Goal: Task Accomplishment & Management: Complete application form

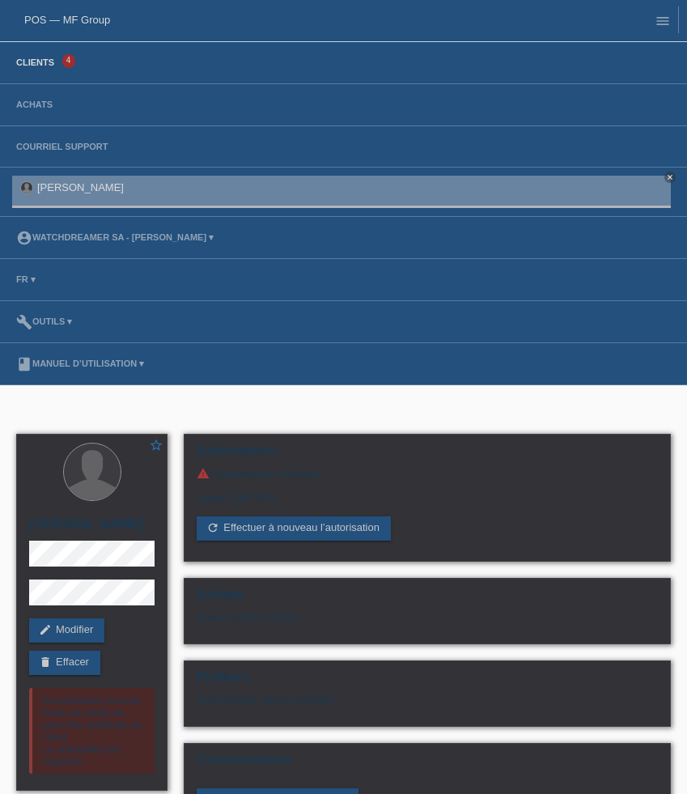
click at [42, 61] on link "Clients" at bounding box center [35, 62] width 54 height 10
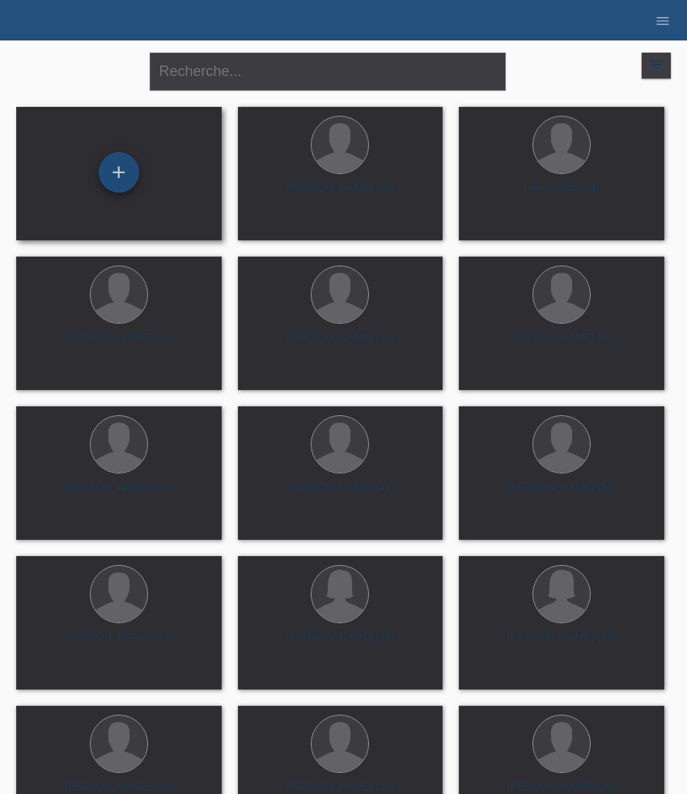
click at [115, 168] on div "+" at bounding box center [119, 172] width 40 height 40
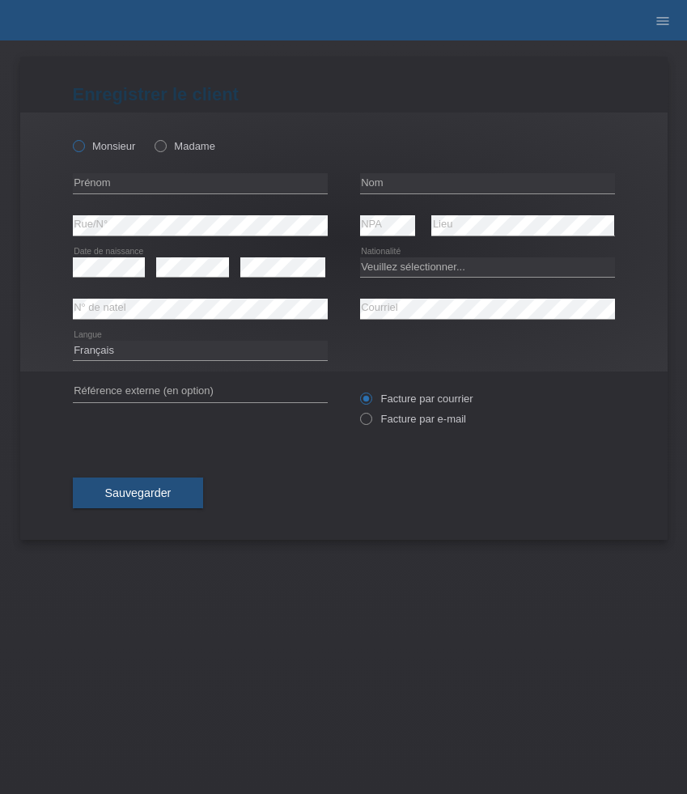
click at [105, 150] on label "Monsieur" at bounding box center [104, 146] width 63 height 12
click at [83, 150] on input "Monsieur" at bounding box center [78, 145] width 11 height 11
radio input "true"
click at [148, 183] on input "text" at bounding box center [200, 183] width 255 height 20
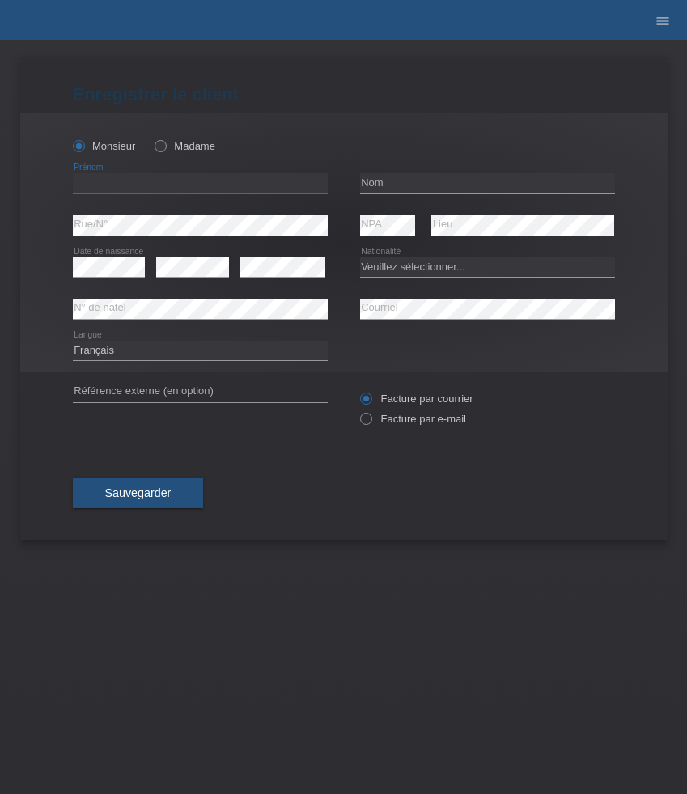
paste input "Luca"
type input "Luca"
click at [393, 184] on input "text" at bounding box center [487, 183] width 255 height 20
paste input "Guarino"
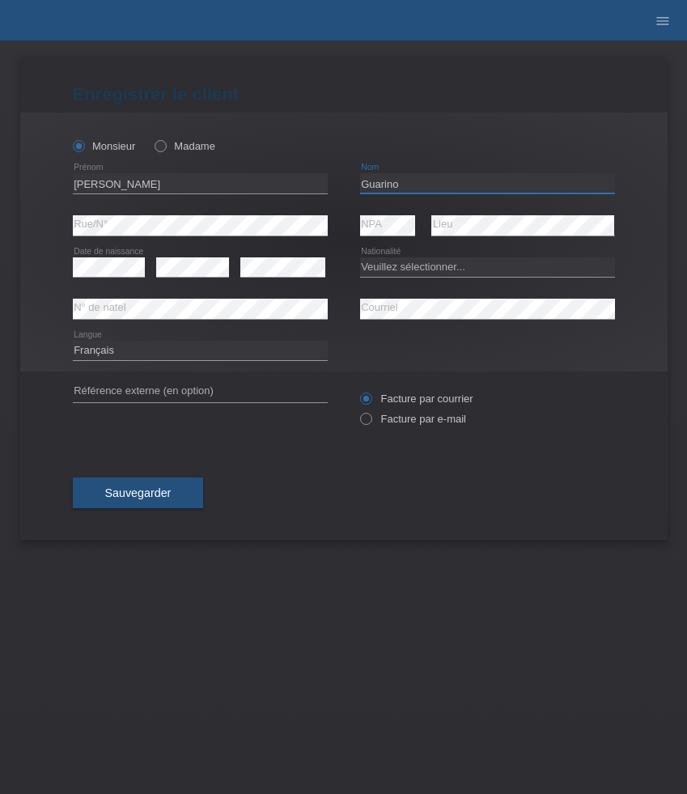
type input "Guarino"
click at [409, 265] on select "Veuillez sélectionner... Suisse Allemagne Autriche Liechtenstein ------------ A…" at bounding box center [487, 266] width 255 height 19
select select "CH"
click at [360, 257] on select "Veuillez sélectionner... Suisse Allemagne Autriche Liechtenstein ------------ A…" at bounding box center [487, 266] width 255 height 19
click at [130, 357] on select "Deutsch Français Italiano English" at bounding box center [200, 350] width 255 height 19
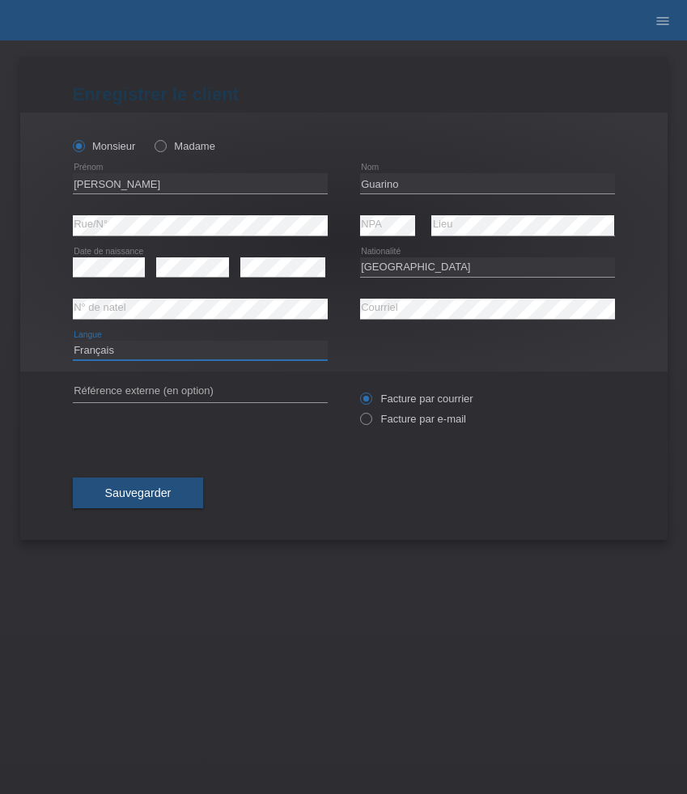
select select "de"
click at [73, 341] on select "Deutsch Français Italiano English" at bounding box center [200, 350] width 255 height 19
click at [398, 419] on label "Facture par e-mail" at bounding box center [413, 419] width 106 height 12
click at [371, 419] on input "Facture par e-mail" at bounding box center [365, 423] width 11 height 20
radio input "true"
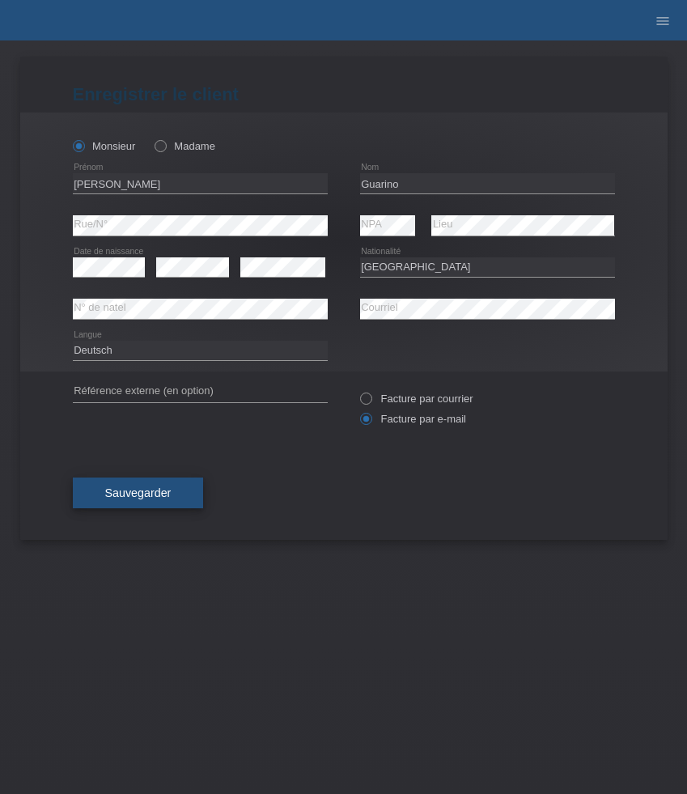
click at [169, 495] on span "Sauvegarder" at bounding box center [138, 492] width 66 height 13
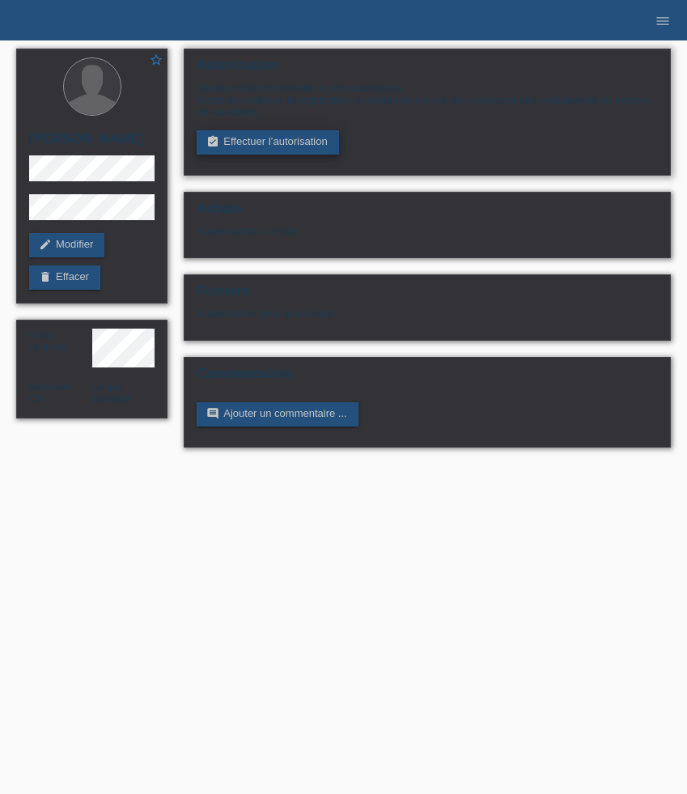
click at [282, 134] on link "assignment_turned_in Effectuer l’autorisation" at bounding box center [268, 142] width 142 height 24
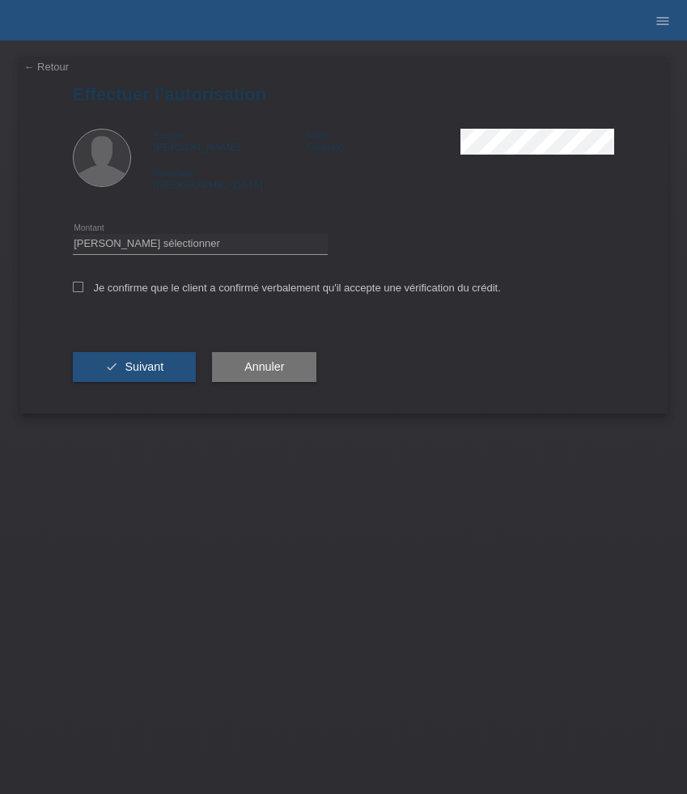
click at [245, 255] on icon at bounding box center [200, 254] width 255 height 1
click at [244, 245] on select "Veuillez sélectionner CHF 1.00 - CHF 499.00 CHF 500.00 - CHF 1'999.00 CHF 2'000…" at bounding box center [200, 243] width 255 height 19
select select "3"
click at [73, 236] on select "Veuillez sélectionner CHF 1.00 - CHF 499.00 CHF 500.00 - CHF 1'999.00 CHF 2'000…" at bounding box center [200, 243] width 255 height 19
click at [210, 290] on label "Je confirme que le client a confirmé verbalement qu'il accepte une vérification…" at bounding box center [287, 288] width 428 height 12
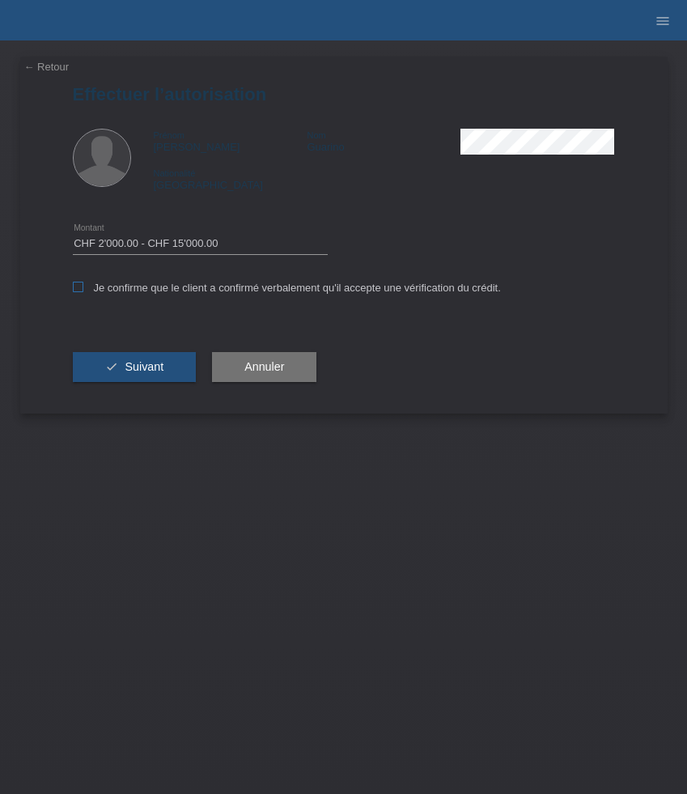
click at [83, 290] on input "Je confirme que le client a confirmé verbalement qu'il accepte une vérification…" at bounding box center [78, 287] width 11 height 11
checkbox input "true"
click at [146, 369] on span "Suivant" at bounding box center [144, 366] width 39 height 13
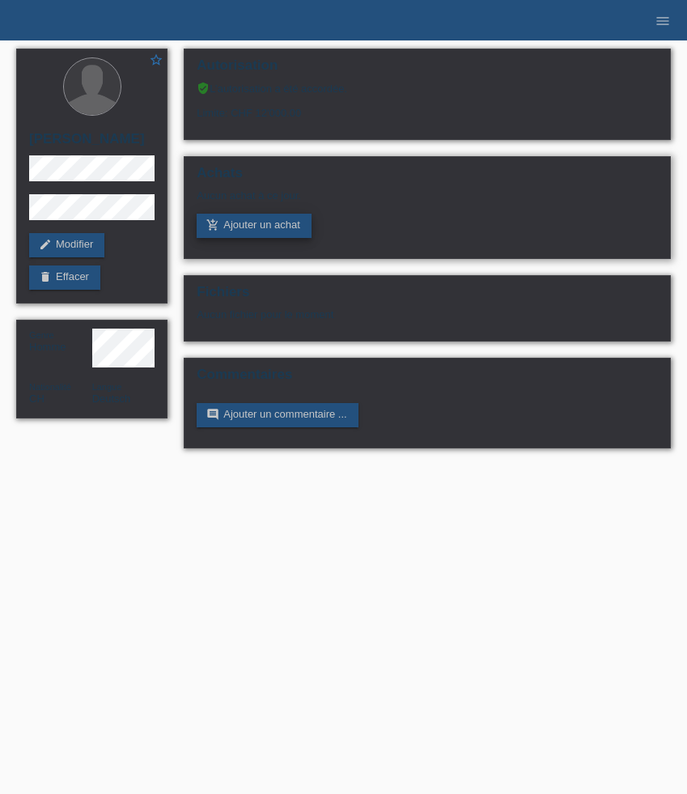
click at [236, 231] on link "add_shopping_cart Ajouter un achat" at bounding box center [254, 226] width 115 height 24
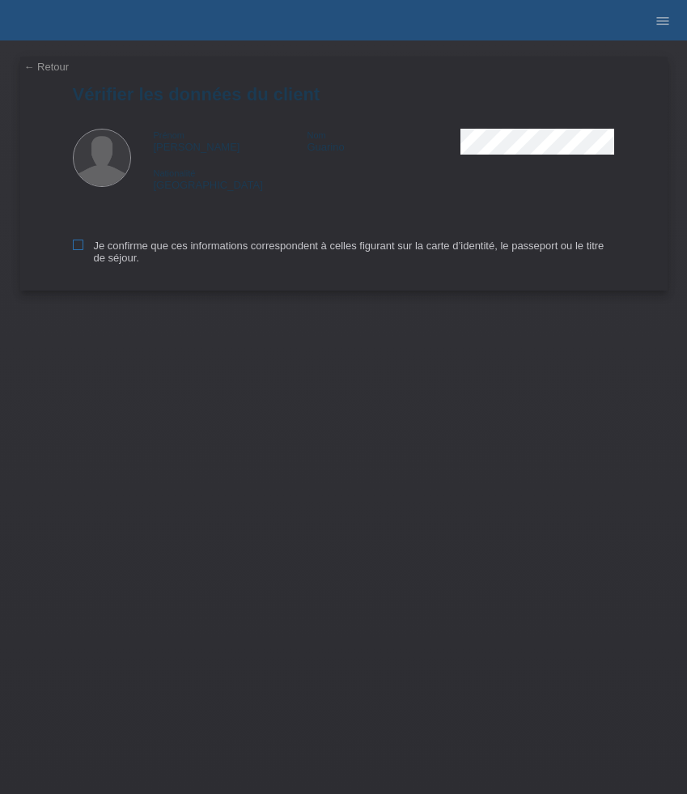
click at [77, 249] on icon at bounding box center [78, 244] width 11 height 11
click at [77, 249] on input "Je confirme que ces informations correspondent à celles figurant sur la carte d…" at bounding box center [78, 244] width 11 height 11
checkbox input "true"
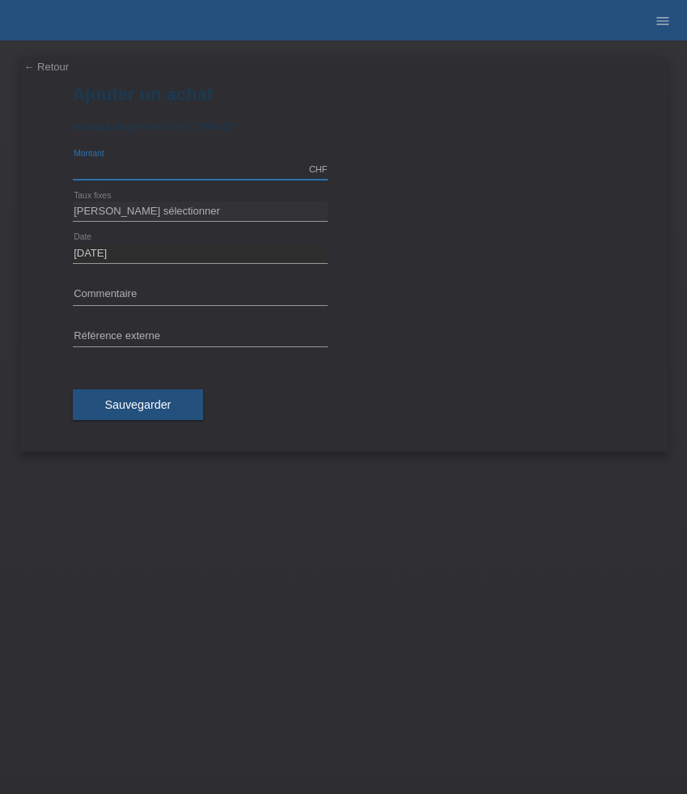
click at [126, 164] on input "text" at bounding box center [200, 169] width 255 height 20
type input "8690.00"
click at [123, 214] on select "[PERSON_NAME] sélectionner 6 versements 12 versements 24 versements 36 versemen…" at bounding box center [200, 210] width 255 height 19
select select "626"
click at [73, 201] on select "[PERSON_NAME] sélectionner 6 versements 12 versements 24 versements 36 versemen…" at bounding box center [200, 210] width 255 height 19
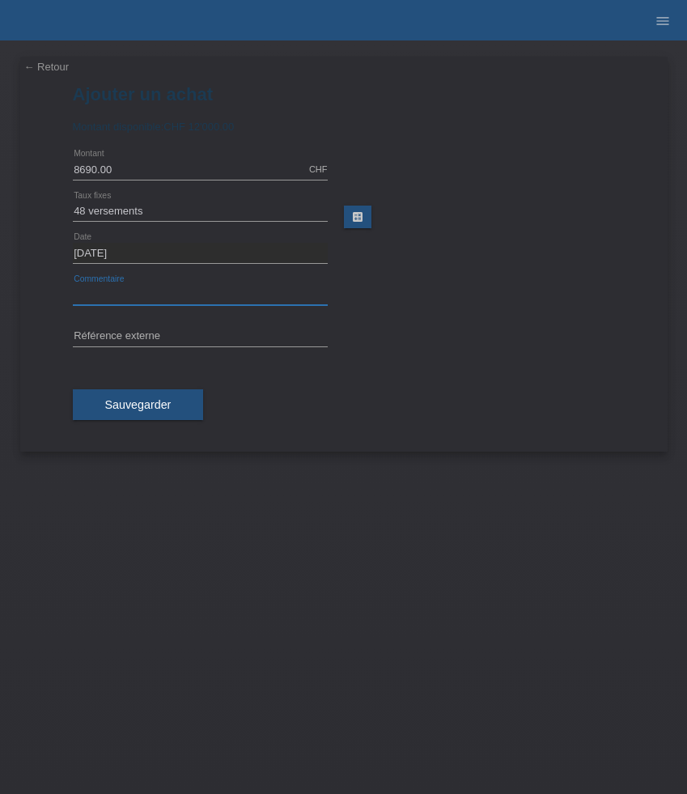
click at [106, 290] on input "text" at bounding box center [200, 295] width 255 height 20
paste input "Chopard Mille Miglia Chronograph - 40.5mm 168619-3001"
type input "Chopard Mille Miglia Chronograph - 40.5mm 168619-3001"
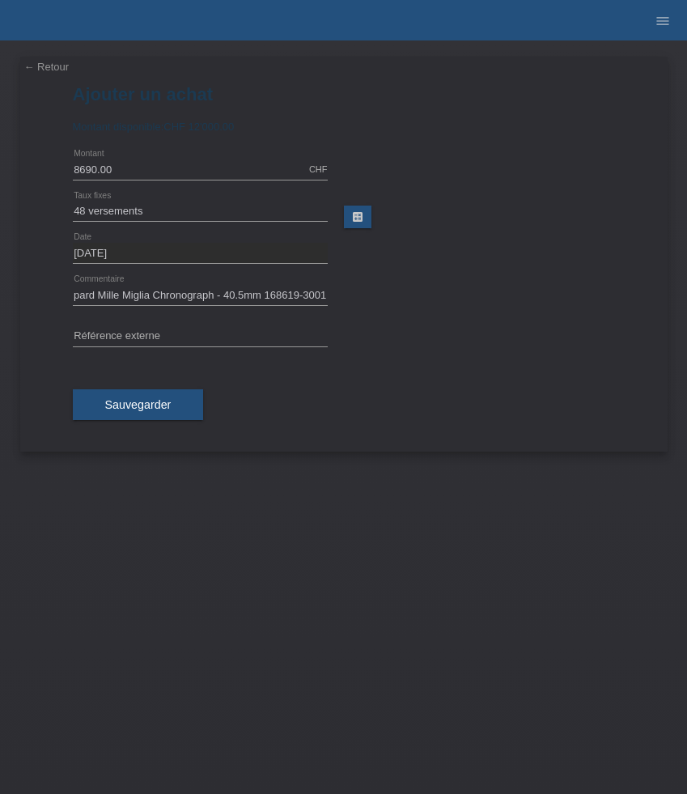
scroll to position [0, 0]
click at [164, 342] on input "text" at bounding box center [200, 337] width 255 height 20
paste input "529731"
type input "529731"
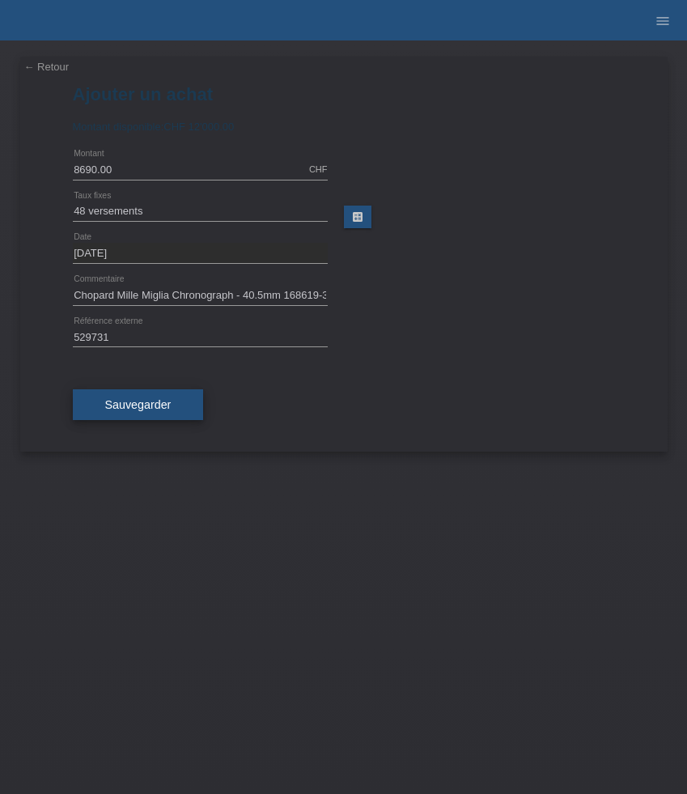
click at [157, 401] on span "Sauvegarder" at bounding box center [138, 404] width 66 height 13
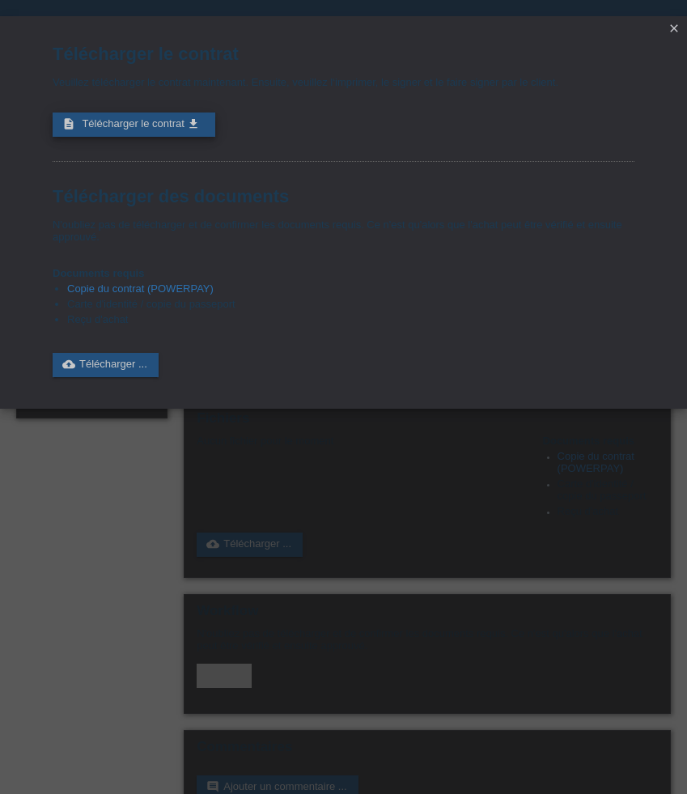
click at [182, 129] on span "Télécharger le contrat" at bounding box center [133, 123] width 102 height 12
click at [671, 30] on icon "close" at bounding box center [673, 28] width 13 height 13
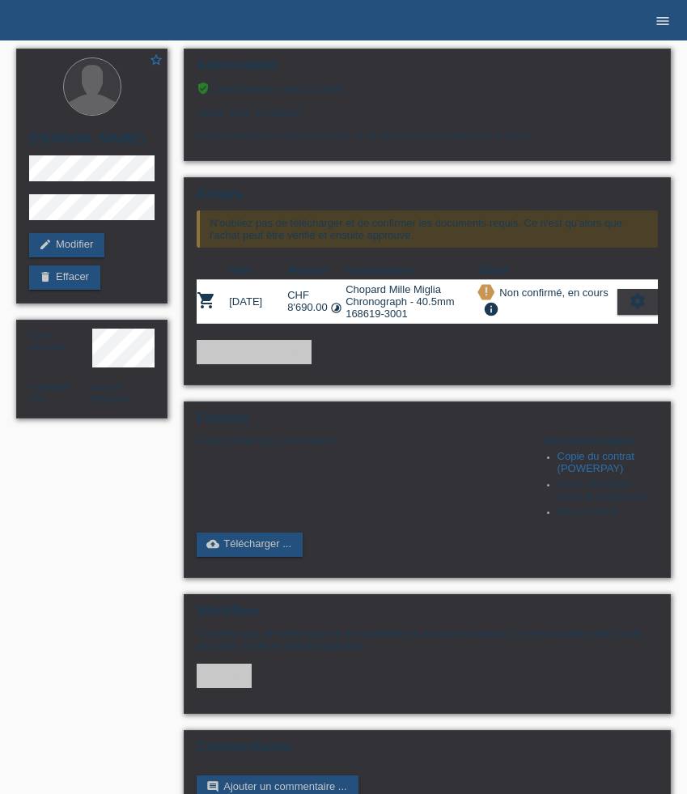
click at [651, 23] on link "menu" at bounding box center [662, 20] width 32 height 10
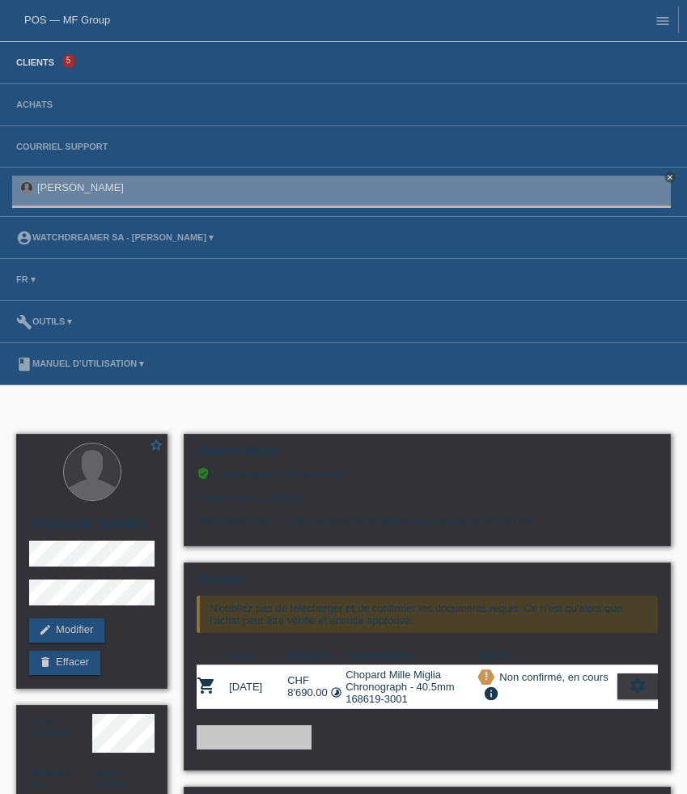
click at [35, 67] on link "Clients" at bounding box center [35, 62] width 54 height 10
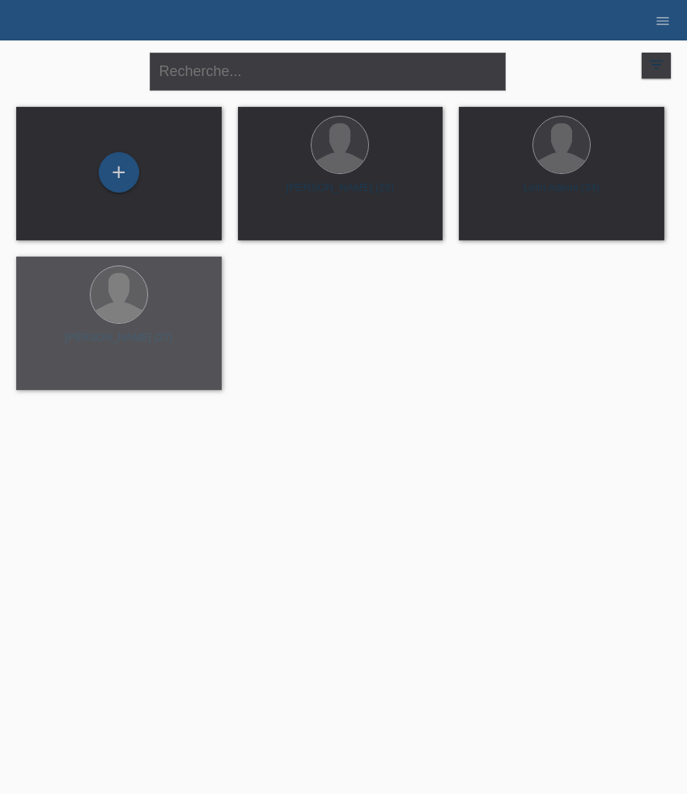
click at [113, 183] on div "+" at bounding box center [119, 172] width 40 height 40
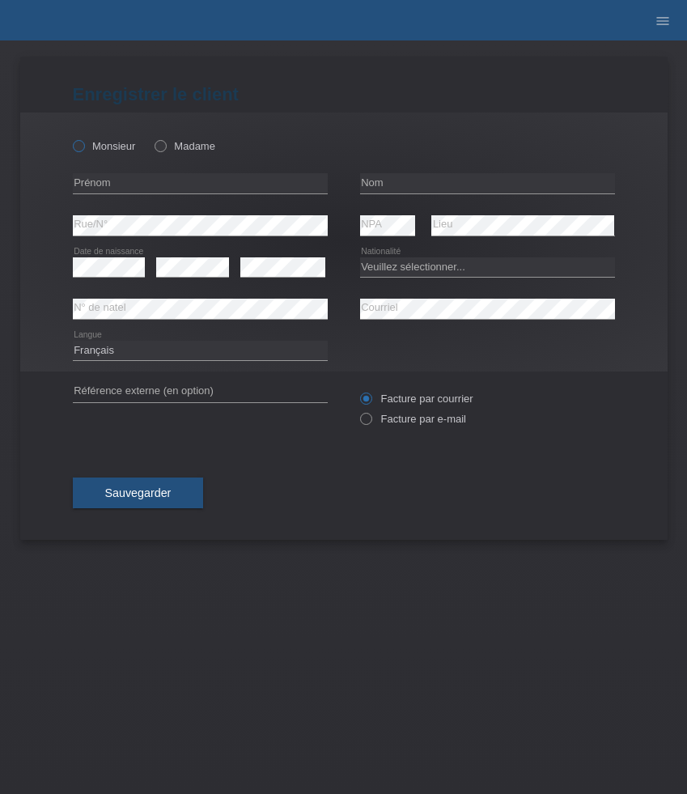
click at [105, 150] on label "Monsieur" at bounding box center [104, 146] width 63 height 12
click at [83, 150] on input "Monsieur" at bounding box center [78, 145] width 11 height 11
radio input "true"
click at [125, 184] on input "text" at bounding box center [200, 183] width 255 height 20
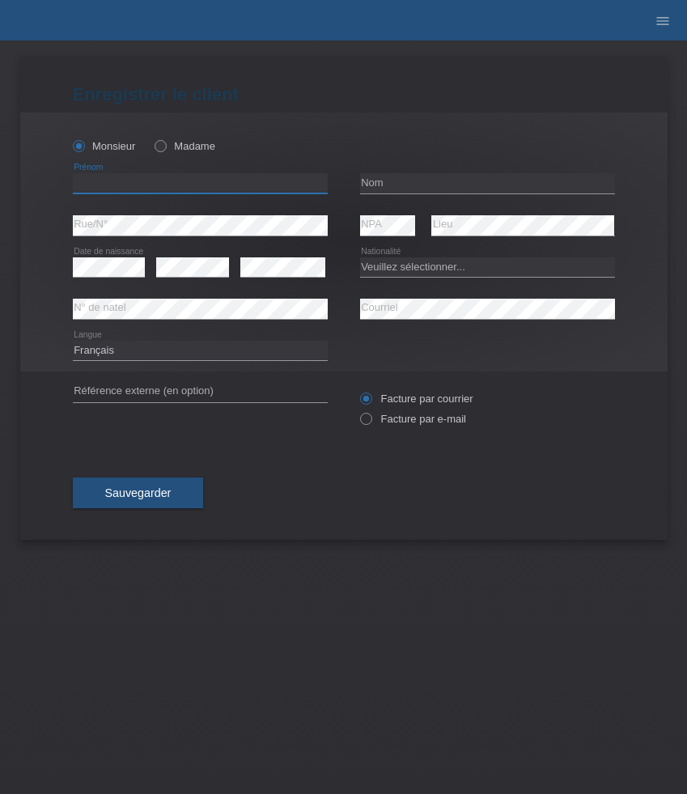
paste input "Fabian"
type input "Fabian"
click at [388, 180] on input "text" at bounding box center [487, 183] width 255 height 20
paste input "Kautzsch"
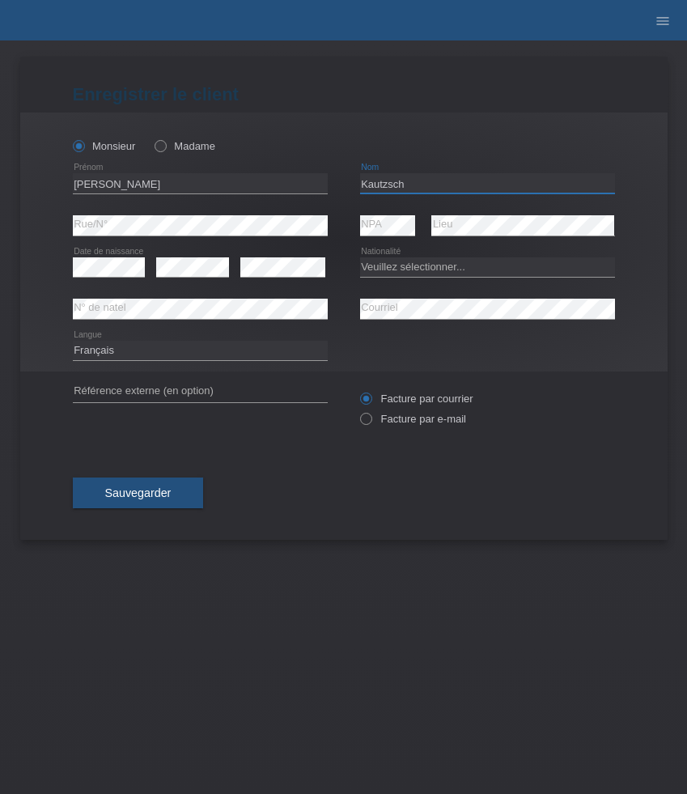
type input "Kautzsch"
click at [405, 268] on select "Veuillez sélectionner... Suisse Allemagne Autriche Liechtenstein ------------ A…" at bounding box center [487, 266] width 255 height 19
select select "DE"
click at [360, 257] on select "Veuillez sélectionner... Suisse Allemagne Autriche Liechtenstein ------------ A…" at bounding box center [487, 266] width 255 height 19
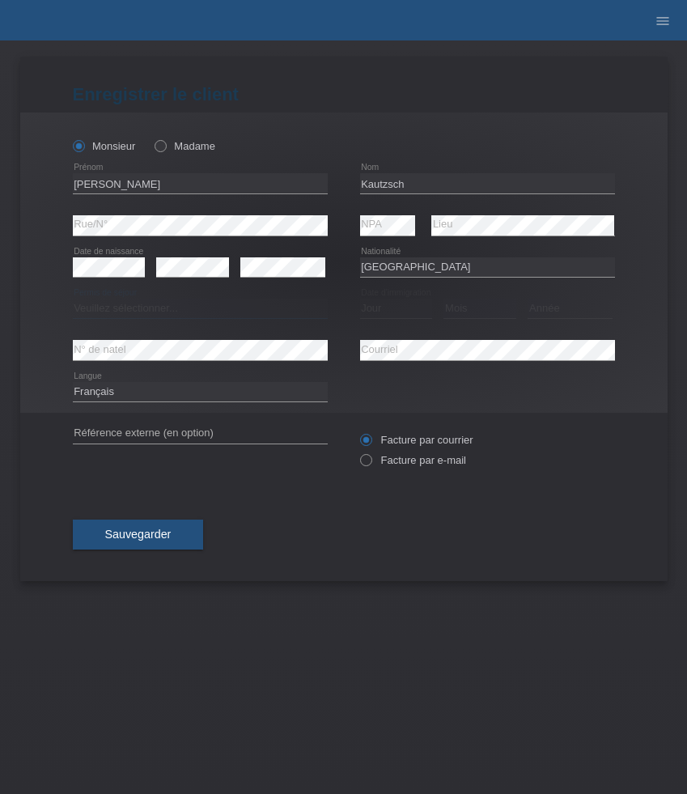
click at [256, 301] on select "Veuillez sélectionner... C B B - Statut de réfugié Autre" at bounding box center [200, 308] width 255 height 19
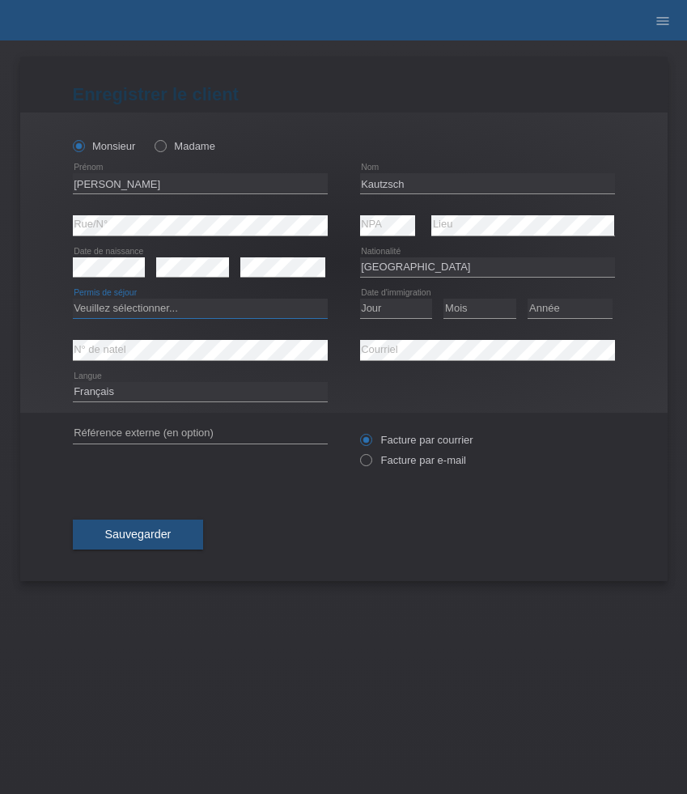
select select "B"
click at [73, 299] on select "Veuillez sélectionner... C B B - Statut de réfugié Autre" at bounding box center [200, 308] width 255 height 19
click at [395, 314] on select "Jour 01 02 03 04 05 06 07 08 09 10 11" at bounding box center [396, 308] width 73 height 19
select select "01"
click at [360, 299] on select "Jour 01 02 03 04 05 06 07 08 09 10 11" at bounding box center [396, 308] width 73 height 19
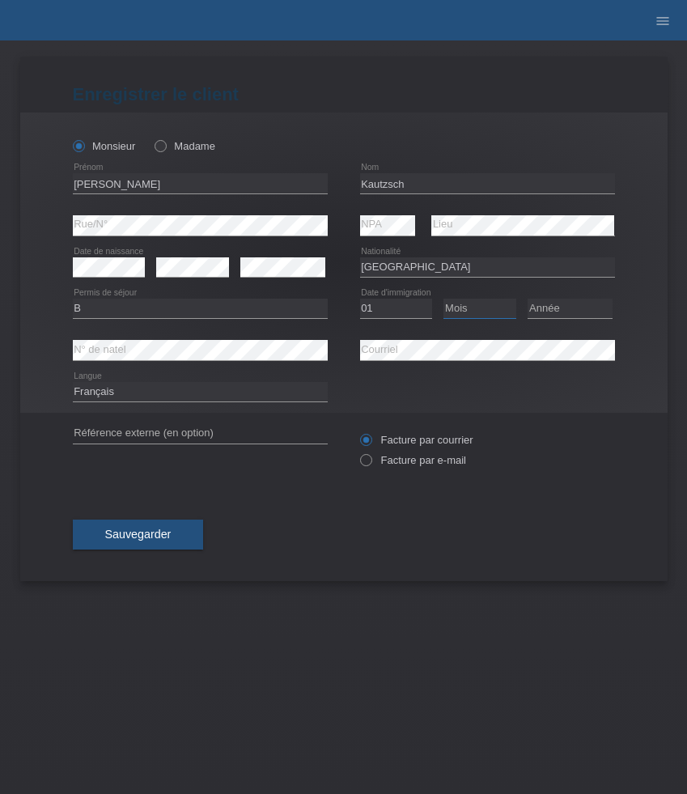
click at [484, 317] on select "Mois 01 02 03 04 05 06 07 08 09 10 11" at bounding box center [479, 308] width 73 height 19
select select "03"
click at [443, 299] on select "Mois 01 02 03 04 05 06 07 08 09 10 11" at bounding box center [479, 308] width 73 height 19
click at [550, 312] on select "Année 2025 2024 2023 2022 2021 2020 2019 2018 2017 2016 2015 2014 2013 2012 201…" at bounding box center [569, 308] width 85 height 19
select select "2013"
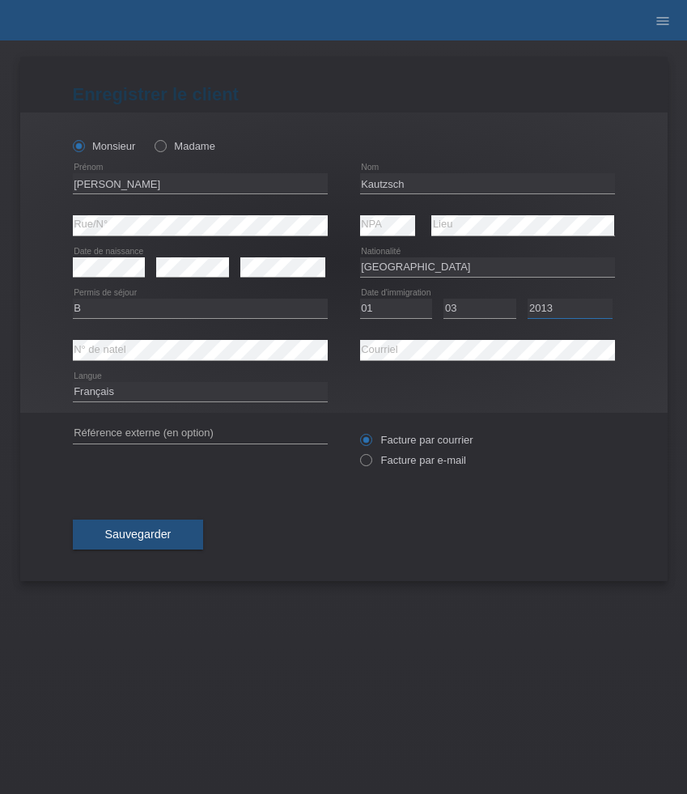
click at [527, 299] on select "Année 2025 2024 2023 2022 2021 2020 2019 2018 2017 2016 2015 2014 2013 2012 201…" at bounding box center [569, 308] width 85 height 19
click at [413, 464] on label "Facture par e-mail" at bounding box center [413, 460] width 106 height 12
click at [371, 464] on input "Facture par e-mail" at bounding box center [365, 464] width 11 height 20
radio input "true"
click at [178, 400] on select "Deutsch Français Italiano English" at bounding box center [200, 391] width 255 height 19
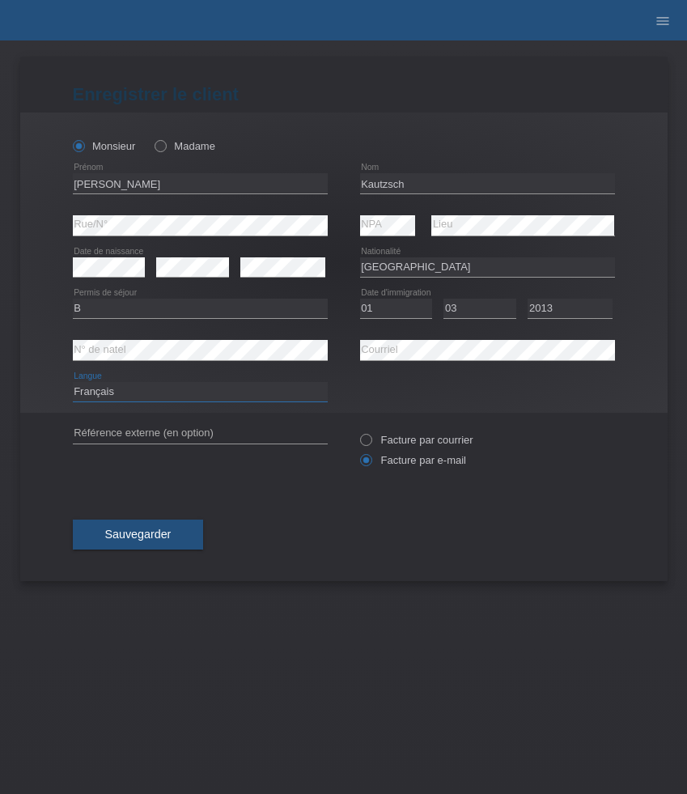
select select "de"
click at [73, 383] on select "Deutsch Français Italiano English" at bounding box center [200, 391] width 255 height 19
click at [149, 530] on span "Sauvegarder" at bounding box center [138, 533] width 66 height 13
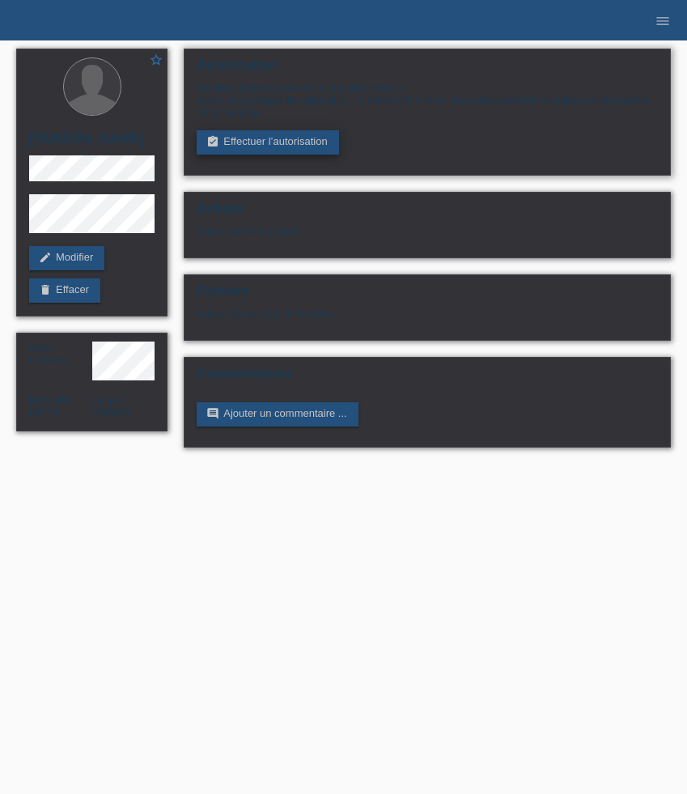
click at [254, 143] on link "assignment_turned_in Effectuer l’autorisation" at bounding box center [268, 142] width 142 height 24
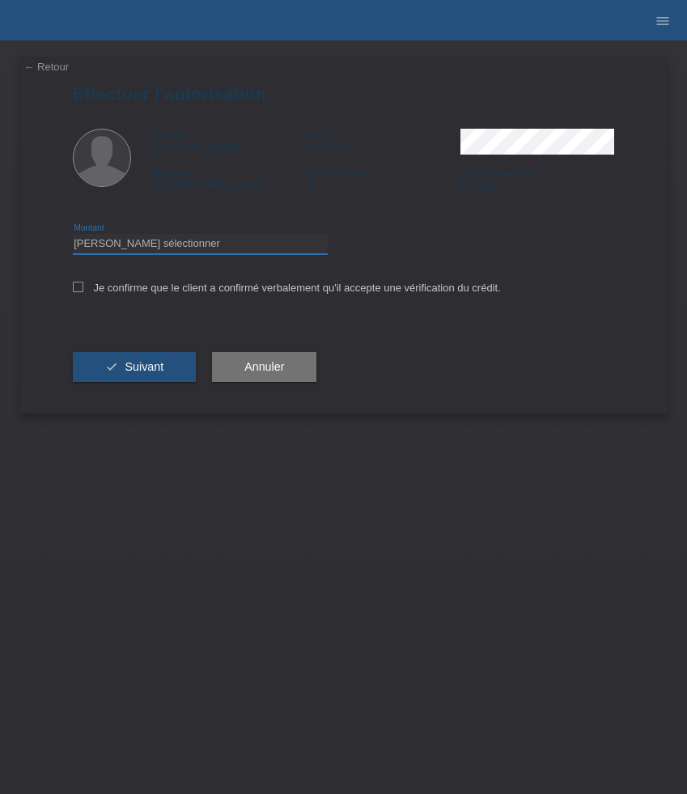
click at [209, 247] on select "Veuillez sélectionner CHF 1.00 - CHF 499.00 CHF 500.00 - CHF 1'999.00 CHF 2'000…" at bounding box center [200, 243] width 255 height 19
select select "3"
click at [73, 236] on select "Veuillez sélectionner CHF 1.00 - CHF 499.00 CHF 500.00 - CHF 1'999.00 CHF 2'000…" at bounding box center [200, 243] width 255 height 19
click at [173, 287] on label "Je confirme que le client a confirmé verbalement qu'il accepte une vérification…" at bounding box center [287, 288] width 428 height 12
click at [83, 287] on input "Je confirme que le client a confirmé verbalement qu'il accepte une vérification…" at bounding box center [78, 287] width 11 height 11
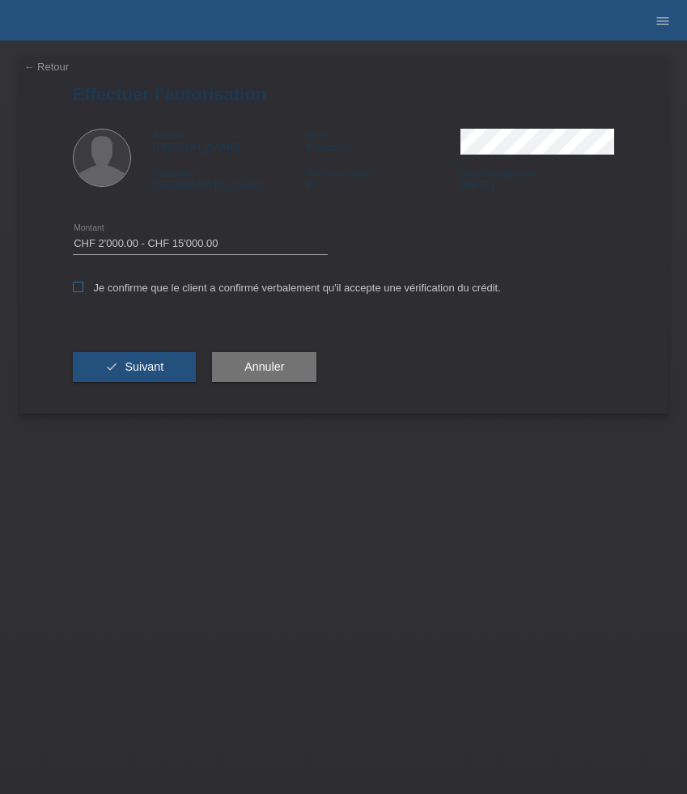
checkbox input "true"
click at [155, 358] on button "check Suivant" at bounding box center [135, 367] width 124 height 31
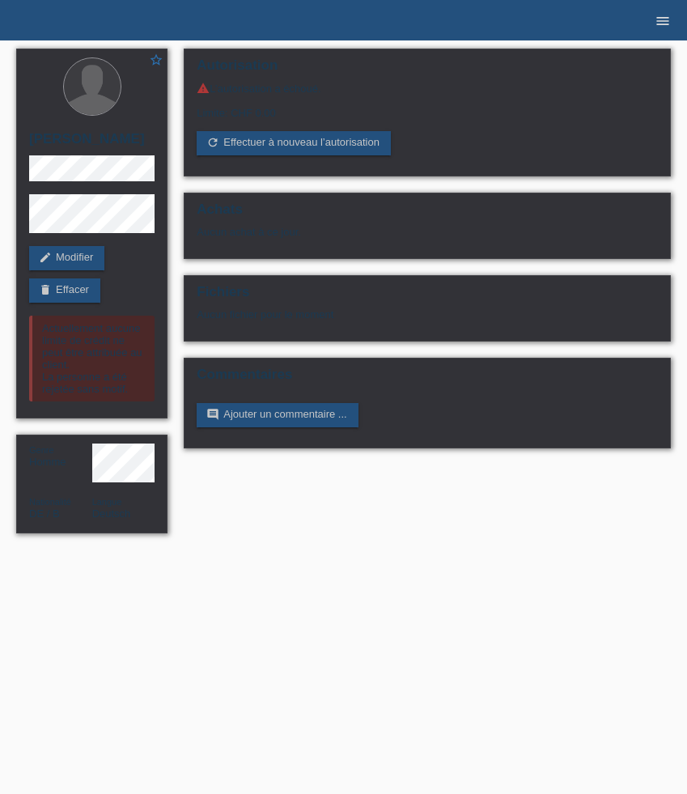
click at [663, 23] on icon "menu" at bounding box center [663, 21] width 16 height 16
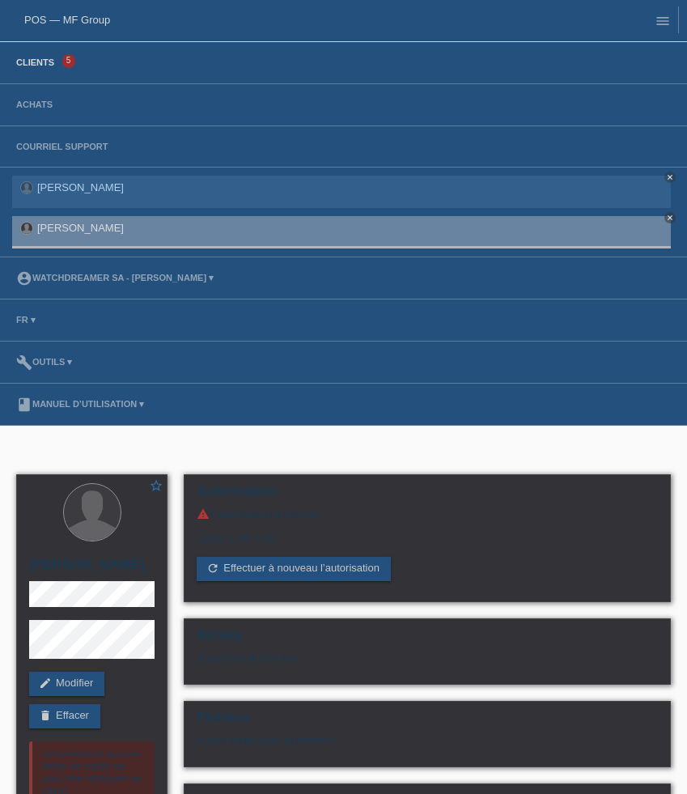
click at [47, 64] on link "Clients" at bounding box center [35, 62] width 54 height 10
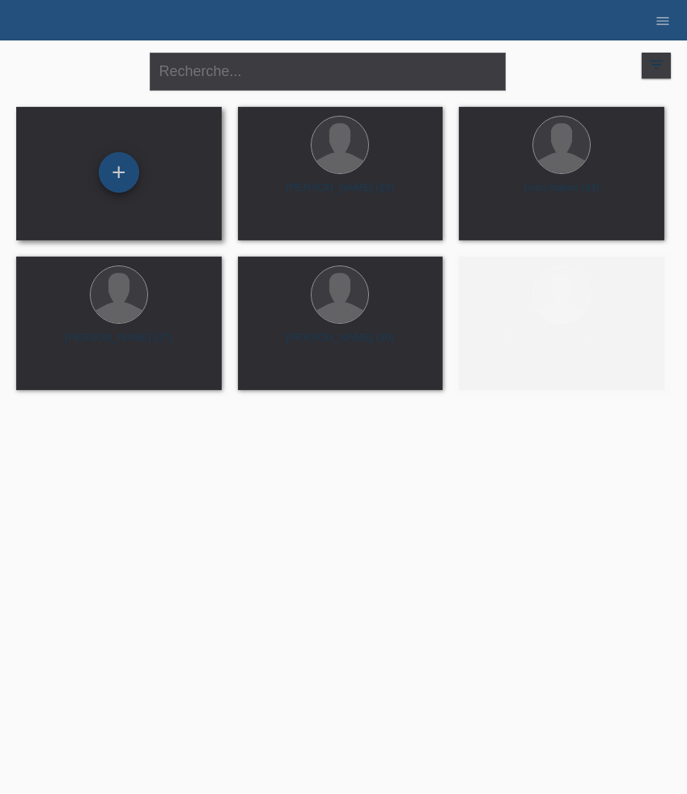
click at [118, 178] on div "+" at bounding box center [119, 172] width 40 height 40
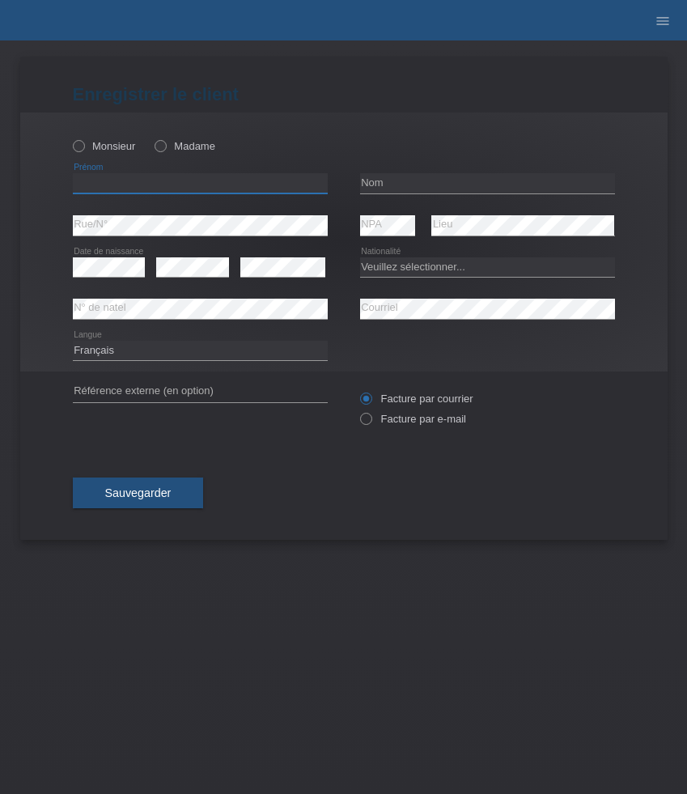
click at [186, 184] on input "text" at bounding box center [200, 183] width 255 height 20
paste input "[PERSON_NAME]"
type input "Daniel"
click at [90, 154] on div "Monsieur Madame" at bounding box center [200, 145] width 255 height 33
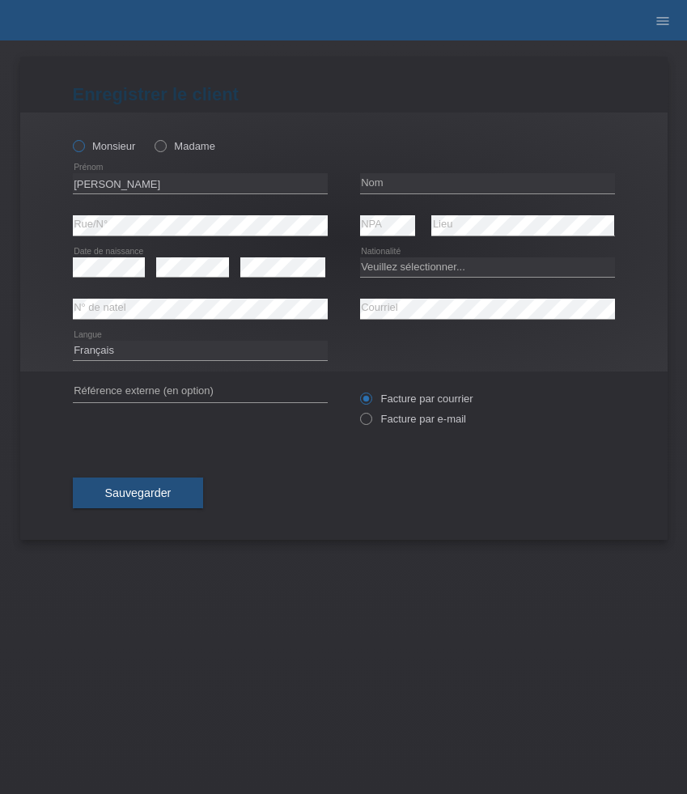
click at [94, 150] on label "Monsieur" at bounding box center [104, 146] width 63 height 12
click at [83, 150] on input "Monsieur" at bounding box center [78, 145] width 11 height 11
radio input "true"
click at [444, 187] on input "text" at bounding box center [487, 183] width 255 height 20
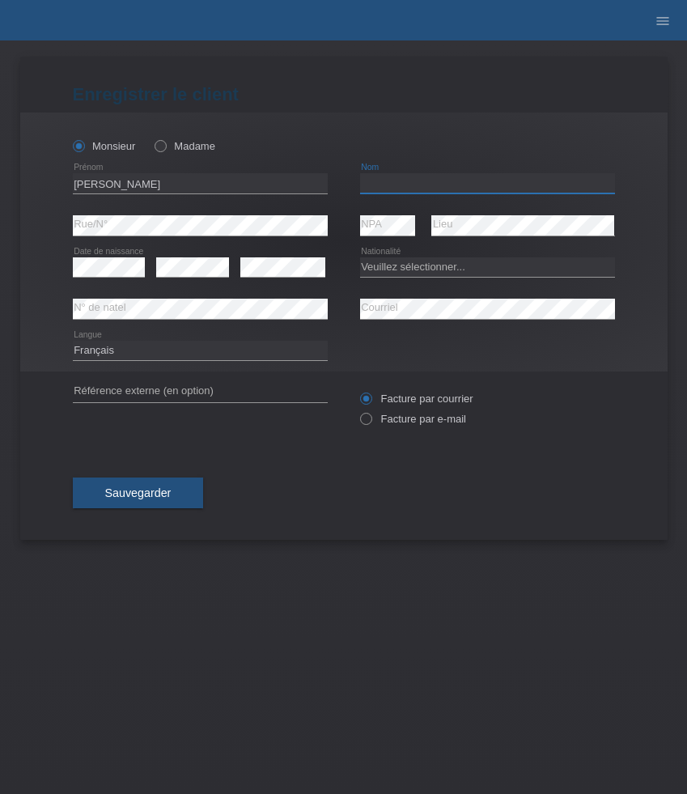
paste input "Lorenz"
type input "Lorenz"
click at [426, 269] on select "Veuillez sélectionner... Suisse Allemagne Autriche Liechtenstein ------------ A…" at bounding box center [487, 266] width 255 height 19
select select "CH"
click at [360, 257] on select "Veuillez sélectionner... Suisse Allemagne Autriche Liechtenstein ------------ A…" at bounding box center [487, 266] width 255 height 19
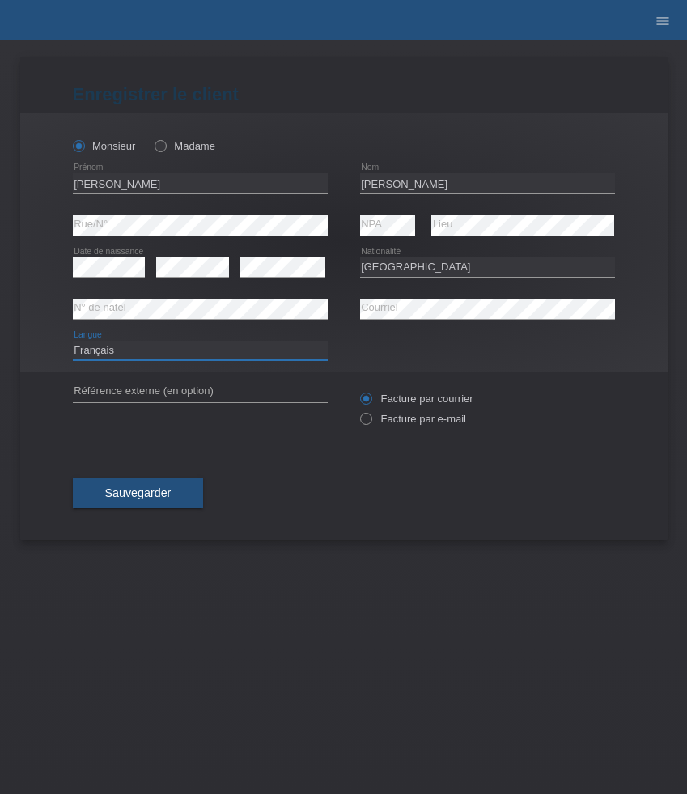
click at [150, 347] on select "Deutsch Français Italiano English" at bounding box center [200, 350] width 255 height 19
select select "de"
click at [73, 341] on select "Deutsch Français Italiano English" at bounding box center [200, 350] width 255 height 19
click at [427, 424] on label "Facture par e-mail" at bounding box center [413, 419] width 106 height 12
click at [371, 424] on input "Facture par e-mail" at bounding box center [365, 423] width 11 height 20
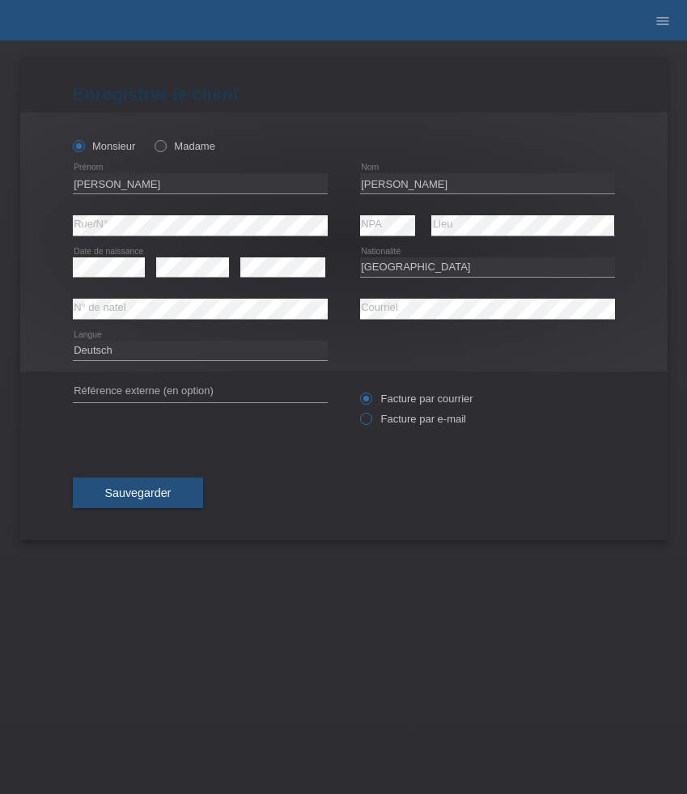
radio input "true"
click at [146, 513] on div "Sauvegarder" at bounding box center [344, 493] width 542 height 94
click at [147, 494] on span "Sauvegarder" at bounding box center [138, 492] width 66 height 13
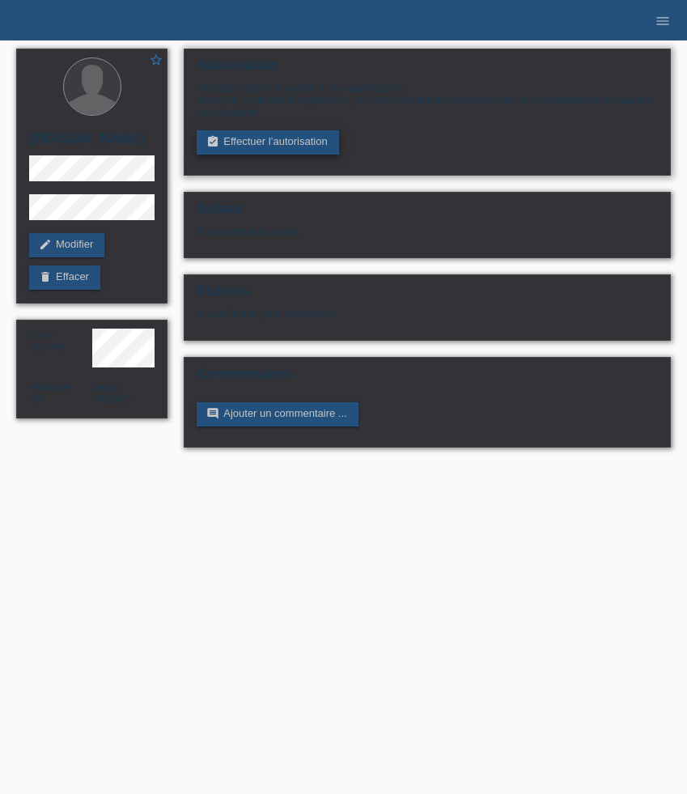
click at [265, 151] on link "assignment_turned_in Effectuer l’autorisation" at bounding box center [268, 142] width 142 height 24
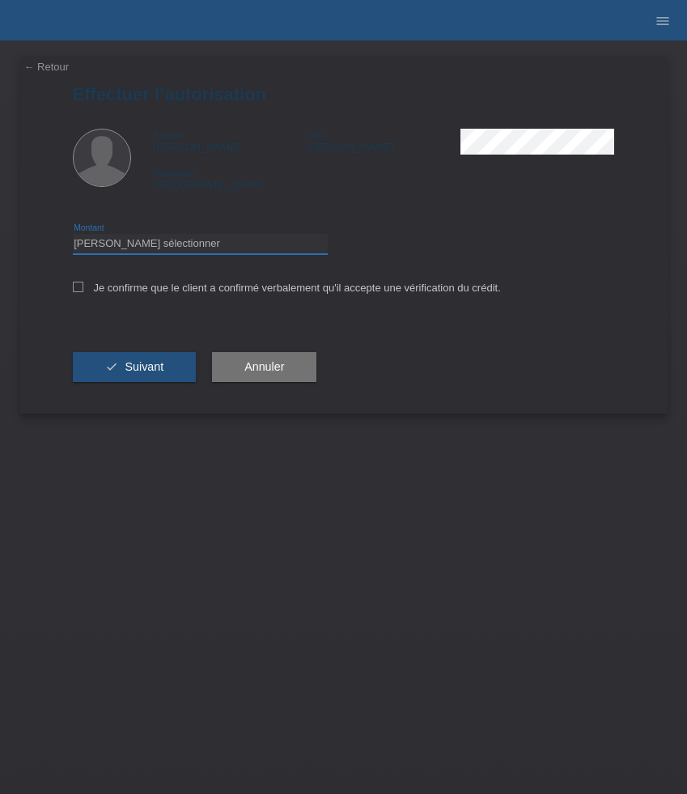
click at [269, 253] on select "Veuillez sélectionner CHF 1.00 - CHF 499.00 CHF 500.00 - CHF 1'999.00 CHF 2'000…" at bounding box center [200, 243] width 255 height 19
select select "3"
click at [73, 236] on select "Veuillez sélectionner CHF 1.00 - CHF 499.00 CHF 500.00 - CHF 1'999.00 CHF 2'000…" at bounding box center [200, 243] width 255 height 19
click at [239, 290] on label "Je confirme que le client a confirmé verbalement qu'il accepte une vérification…" at bounding box center [287, 288] width 428 height 12
click at [83, 290] on input "Je confirme que le client a confirmé verbalement qu'il accepte une vérification…" at bounding box center [78, 287] width 11 height 11
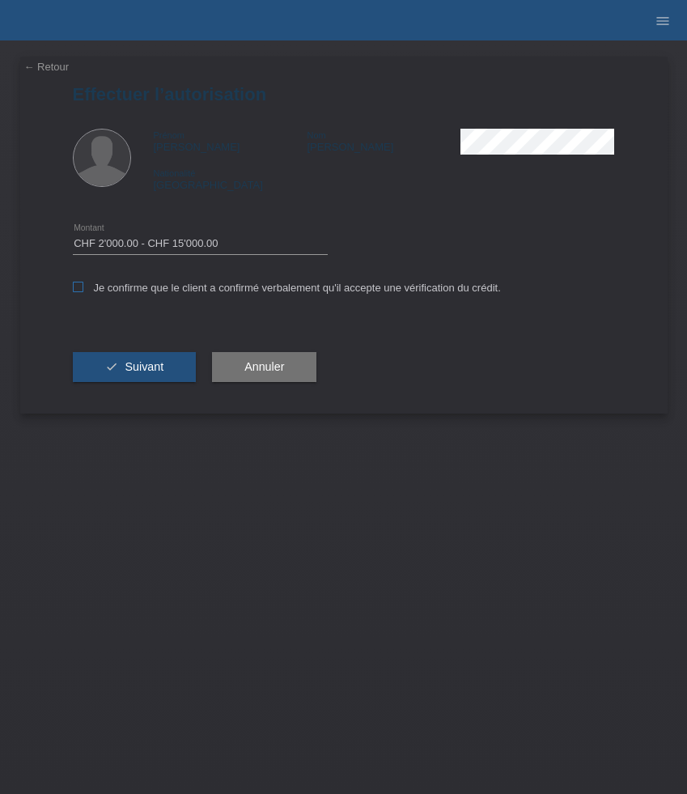
checkbox input "true"
click at [149, 359] on button "check Suivant" at bounding box center [135, 367] width 124 height 31
